Goal: Transaction & Acquisition: Purchase product/service

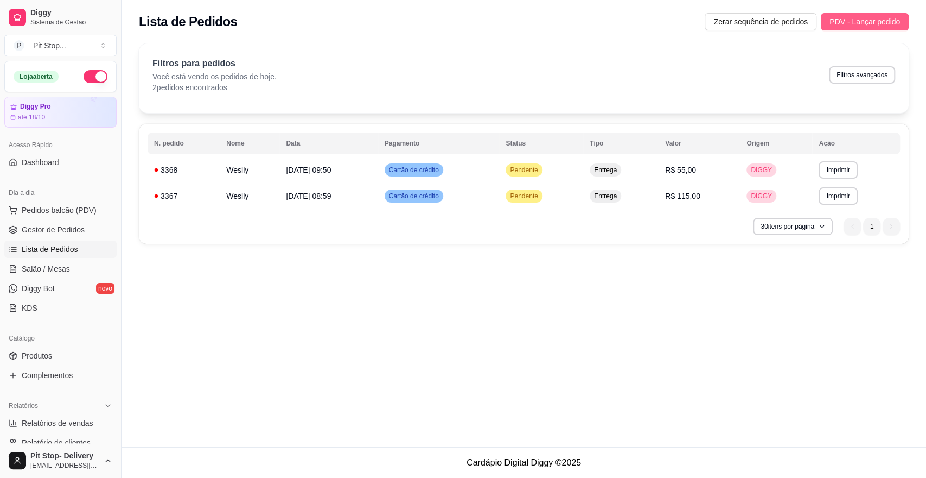
click at [863, 23] on span "PDV - Lançar pedido" at bounding box center [865, 22] width 71 height 12
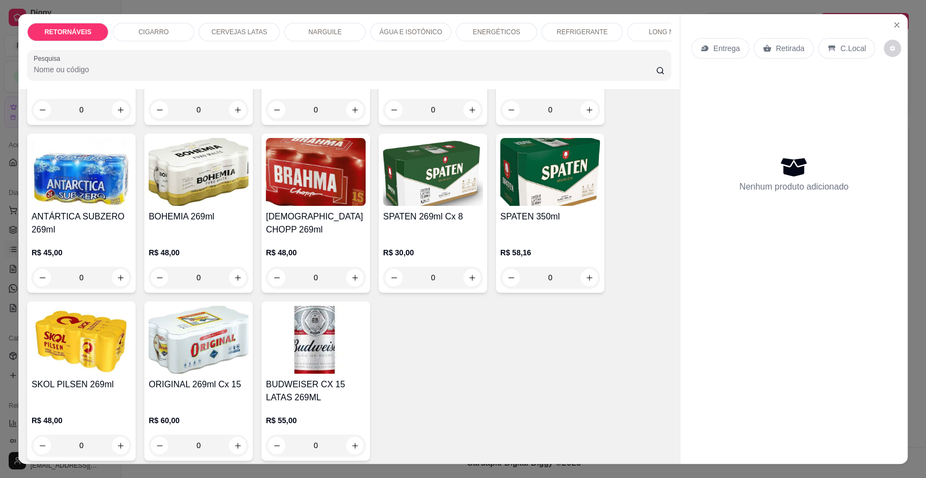
scroll to position [1447, 0]
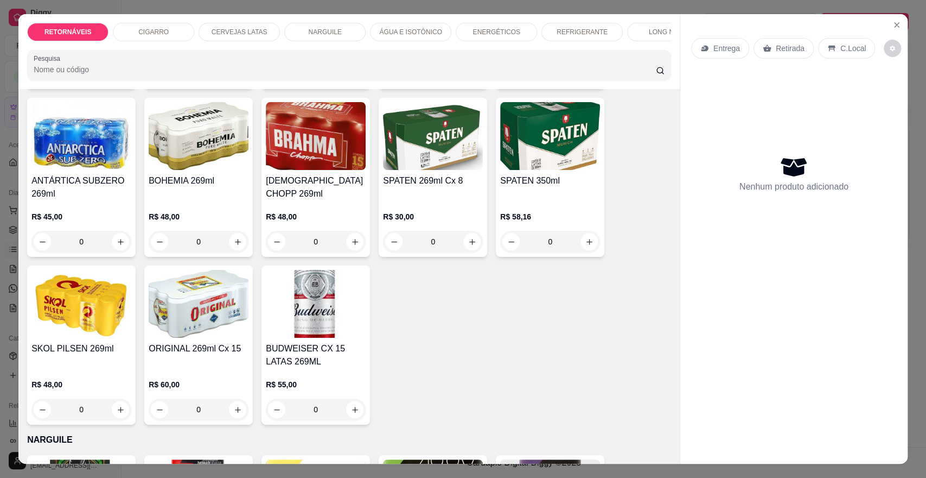
click at [351, 247] on div "0" at bounding box center [316, 242] width 100 height 22
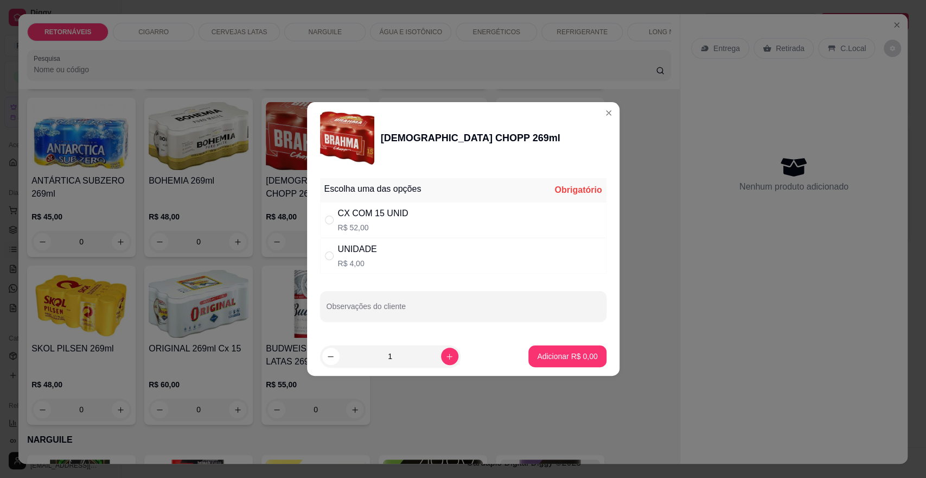
click at [421, 214] on div "CX COM 15 UNID R$ 52,00" at bounding box center [463, 220] width 287 height 36
radio input "true"
click at [538, 349] on button "Adicionar R$ 52,00" at bounding box center [566, 356] width 80 height 21
type input "1"
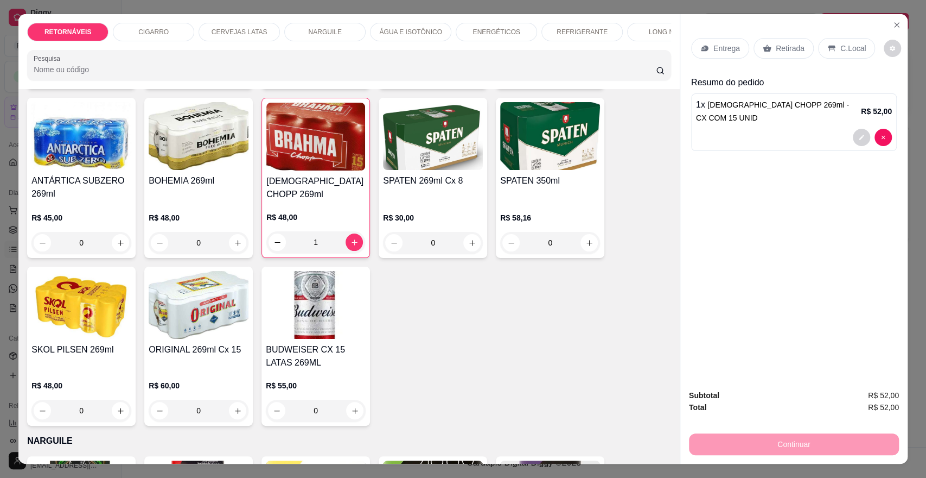
click at [717, 35] on div "Entrega Retirada C.Local" at bounding box center [794, 48] width 206 height 38
click at [720, 42] on div "Entrega" at bounding box center [720, 48] width 58 height 21
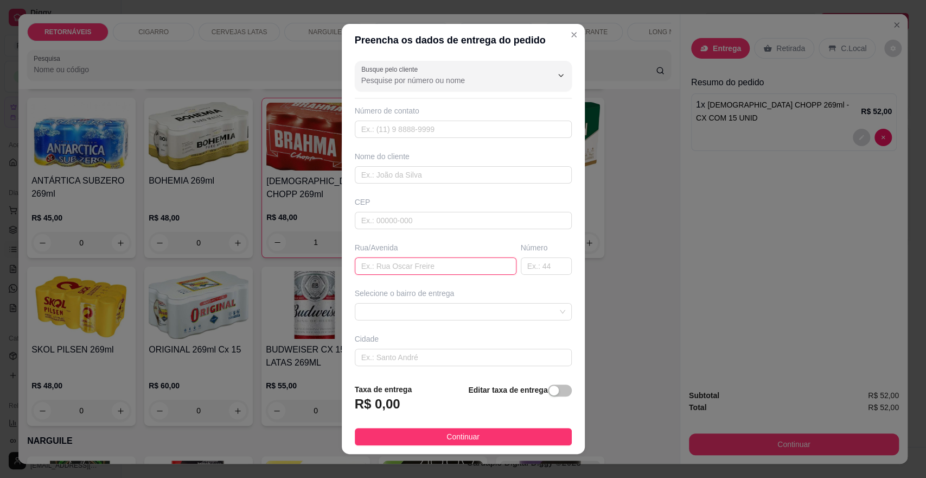
click at [437, 259] on input "text" at bounding box center [436, 265] width 162 height 17
click at [487, 309] on span at bounding box center [463, 311] width 204 height 16
type input "ernandes"
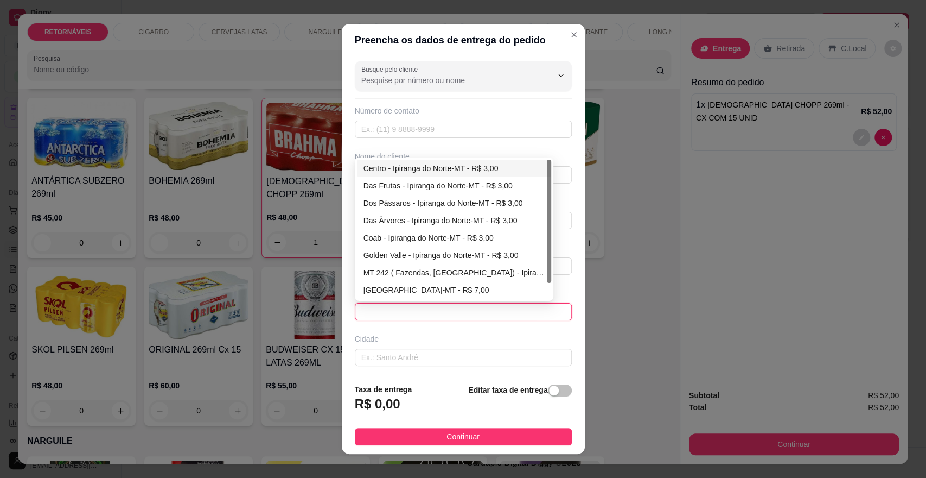
click at [494, 160] on div "Centro - Ipiranga do Norte-MT - R$ 3,00" at bounding box center [454, 168] width 194 height 17
type input "Ipiranga do Norte-MT"
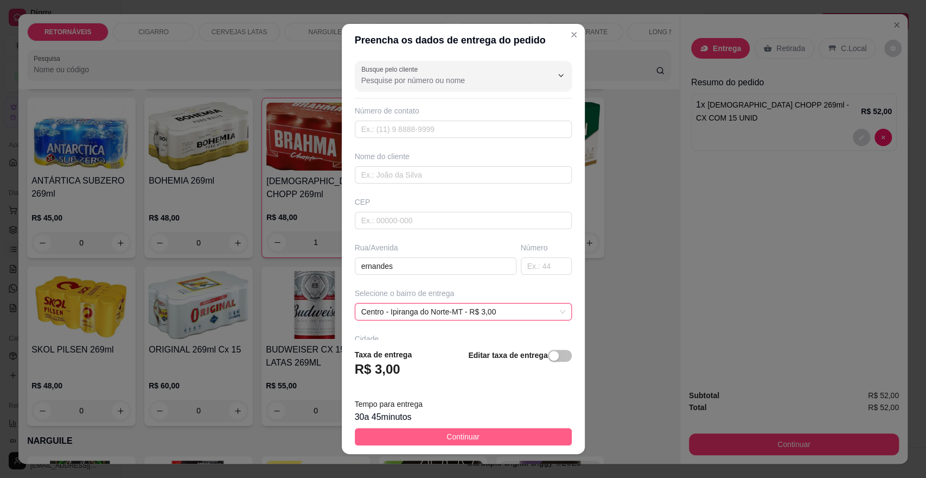
click at [516, 438] on button "Continuar" at bounding box center [463, 436] width 217 height 17
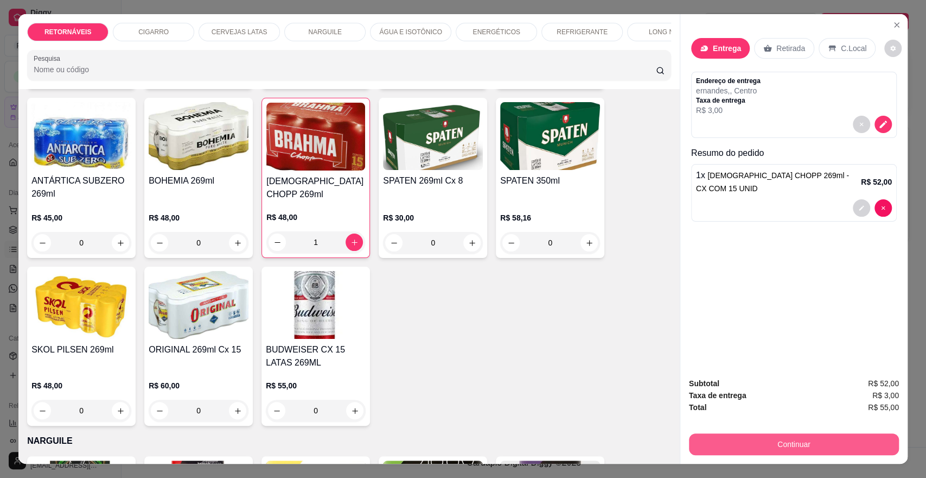
click at [728, 447] on button "Continuar" at bounding box center [794, 444] width 210 height 22
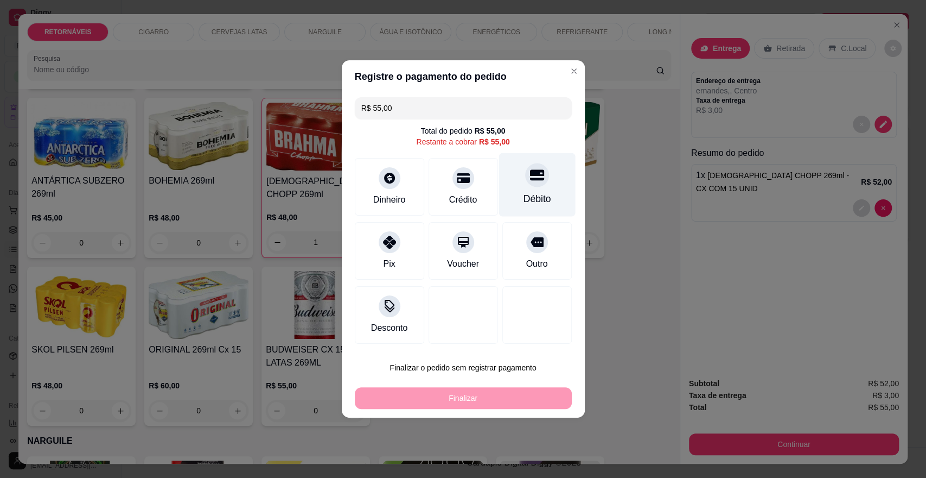
click at [548, 208] on div "Débito" at bounding box center [537, 184] width 77 height 63
type input "R$ 0,00"
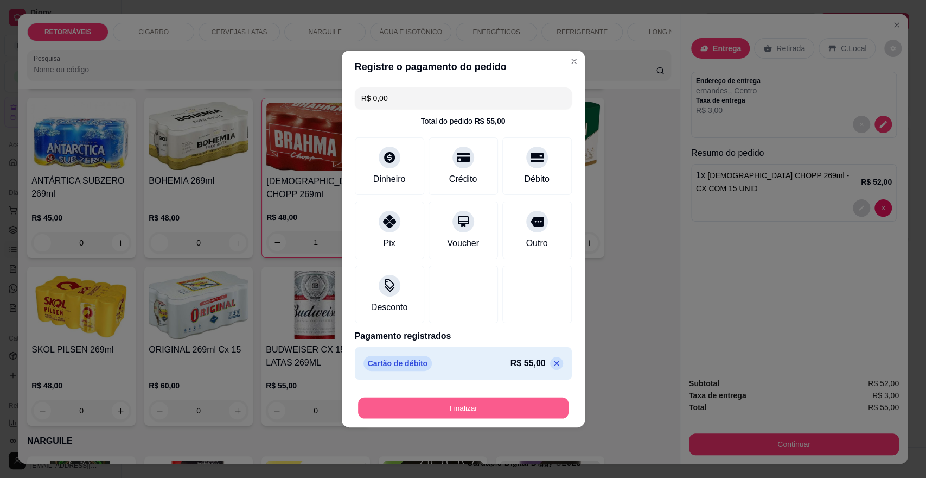
click at [539, 399] on button "Finalizar" at bounding box center [463, 407] width 211 height 21
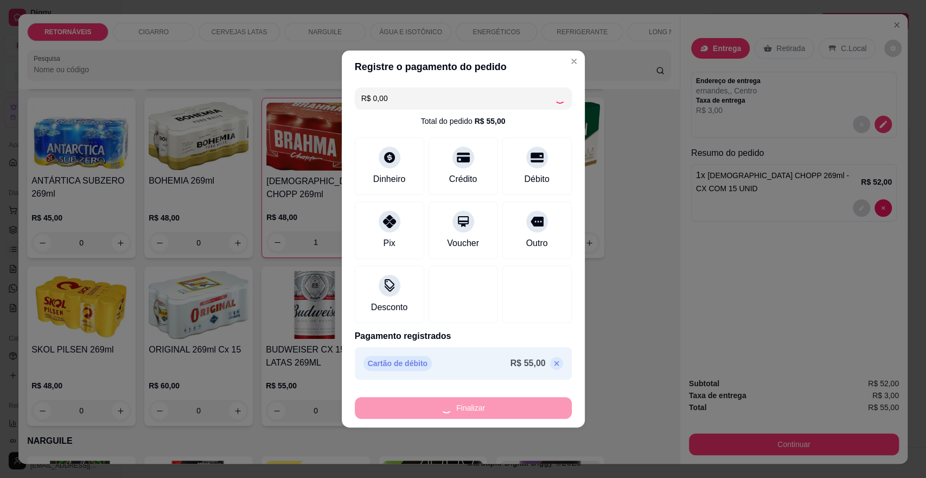
type input "0"
